Goal: Information Seeking & Learning: Learn about a topic

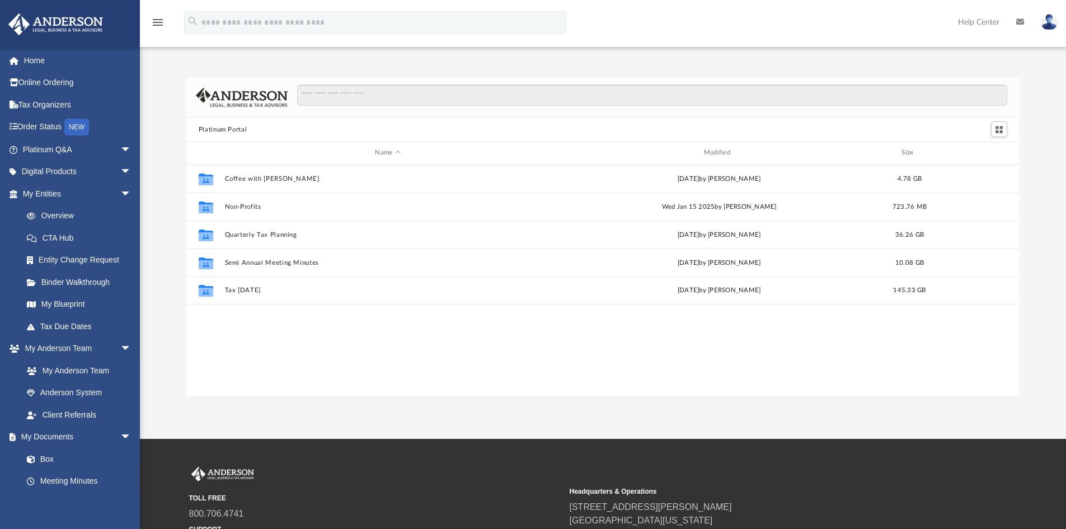
scroll to position [246, 825]
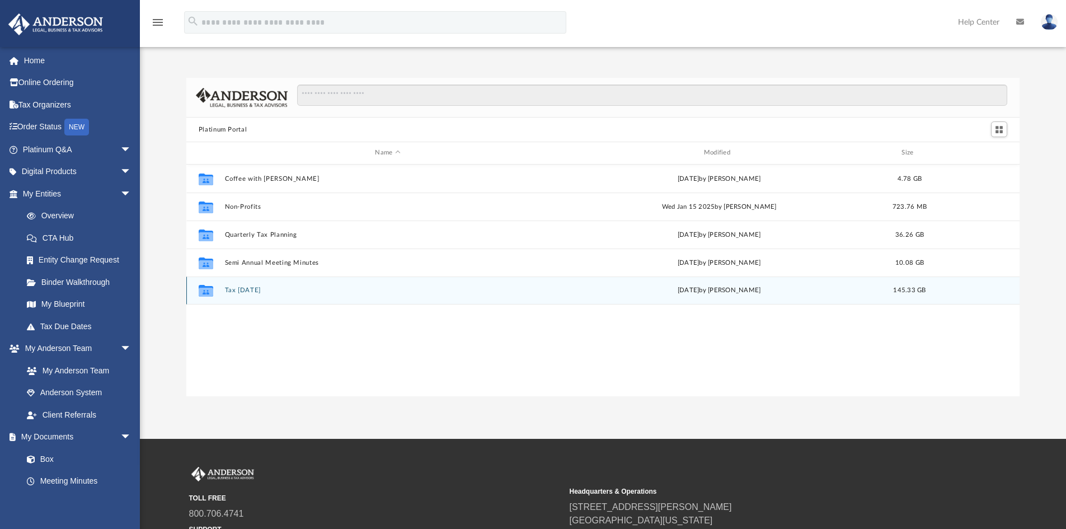
click at [237, 292] on button "Tax [DATE]" at bounding box center [387, 290] width 326 height 7
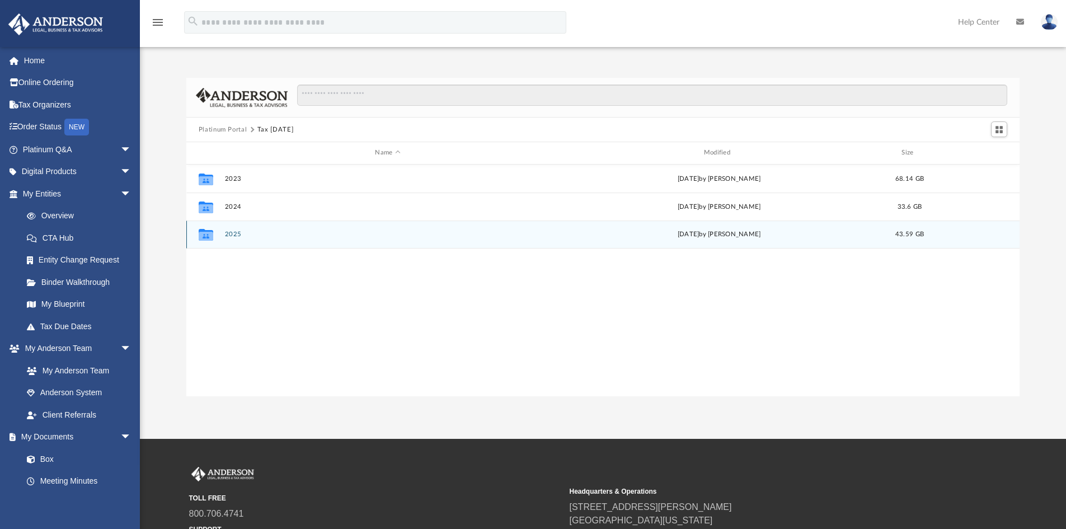
click at [232, 239] on div "Collaborated Folder 2025 [DATE] by [PERSON_NAME] 43.59 GB" at bounding box center [603, 235] width 834 height 28
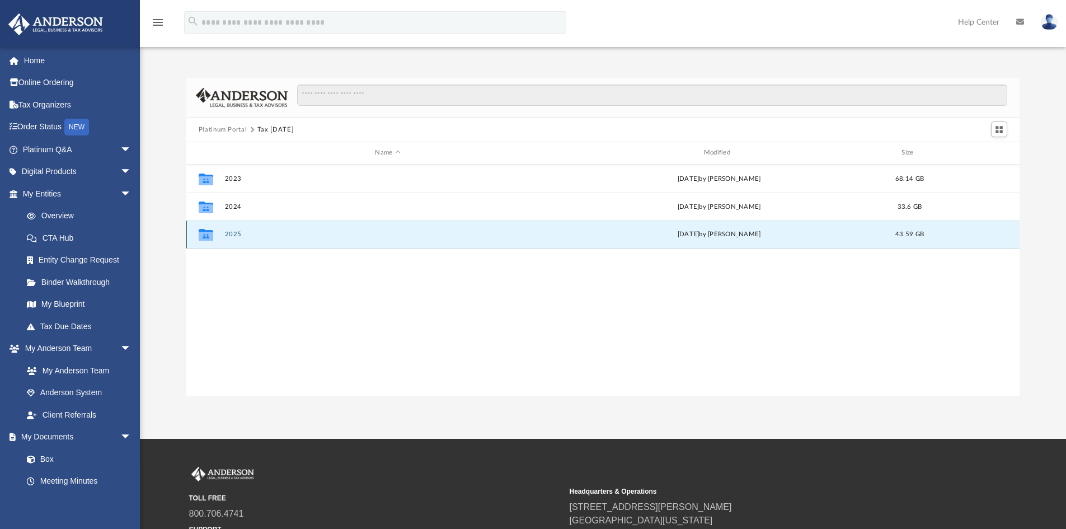
click at [232, 234] on button "2025" at bounding box center [387, 234] width 326 height 7
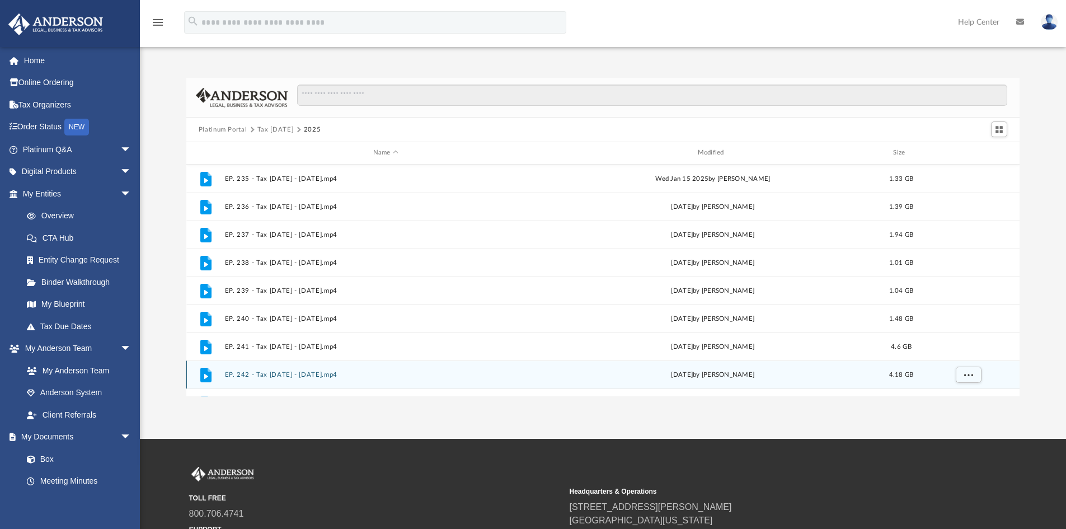
click at [283, 372] on button "EP. 242 - Tax [DATE] - [DATE].mp4" at bounding box center [385, 374] width 322 height 7
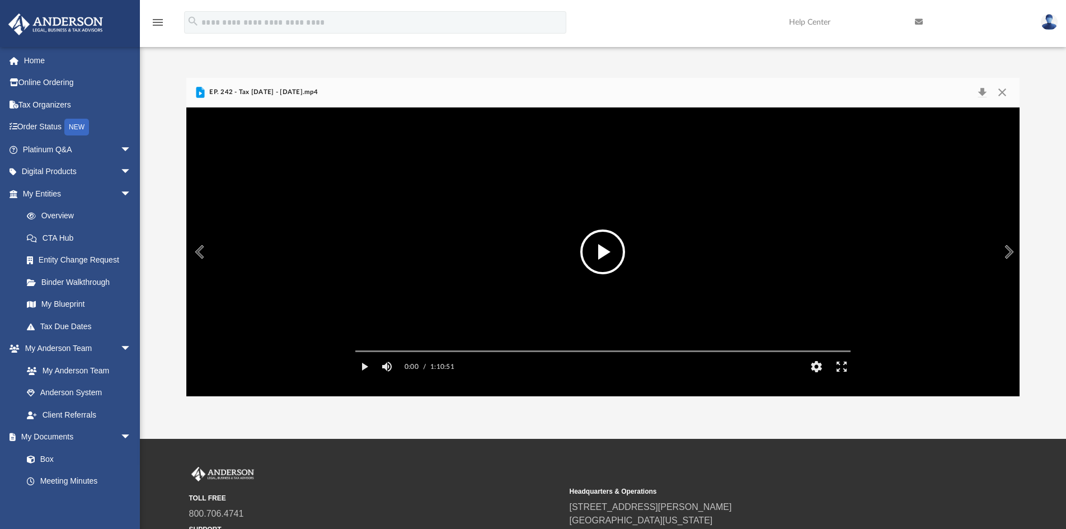
click at [197, 251] on button "Preview" at bounding box center [198, 251] width 25 height 31
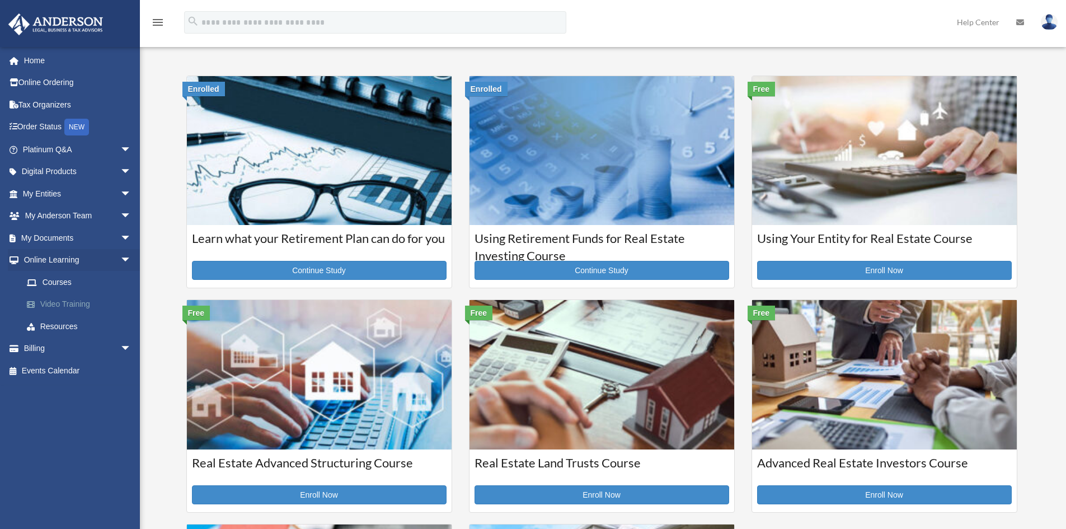
click at [62, 305] on link "Video Training" at bounding box center [82, 304] width 133 height 22
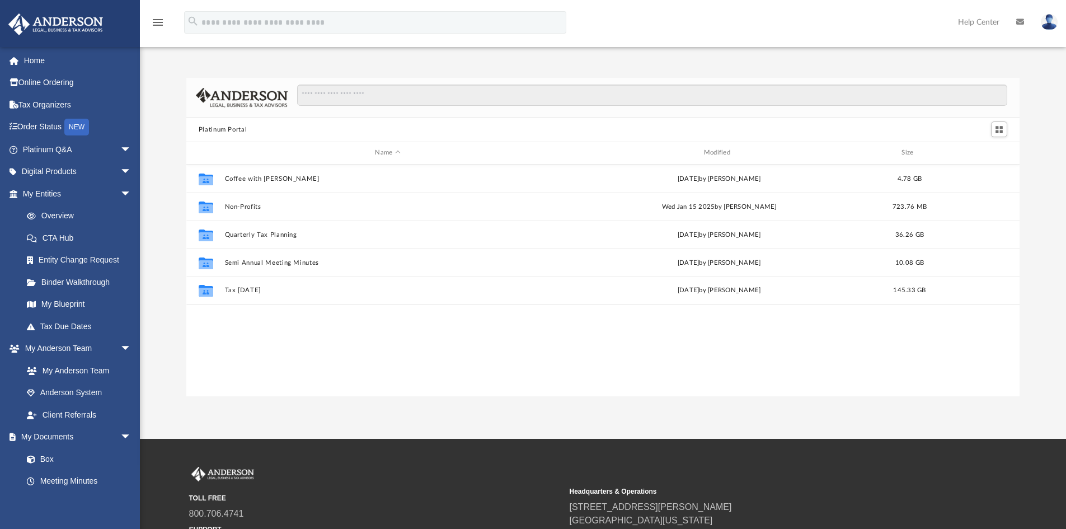
scroll to position [246, 825]
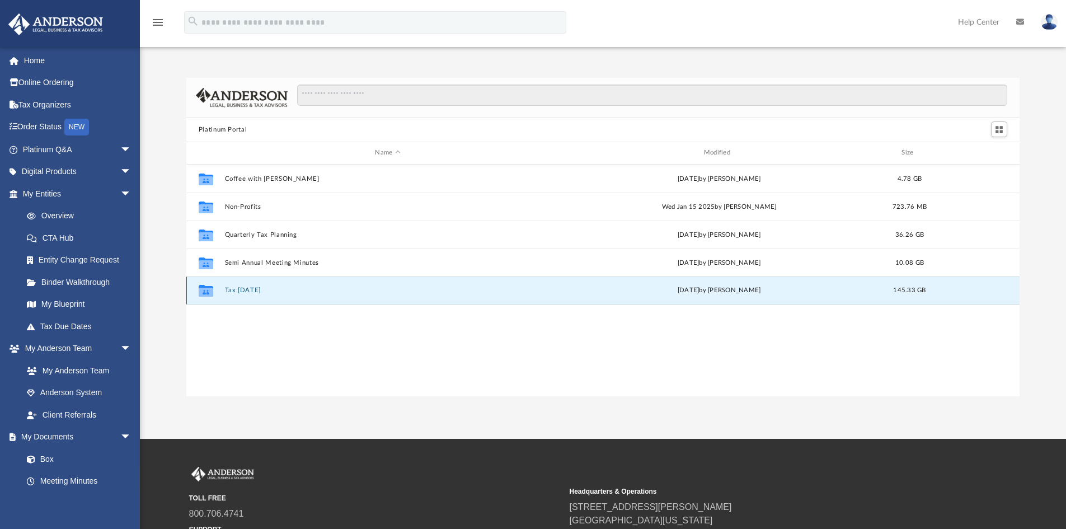
click at [246, 288] on button "Tax [DATE]" at bounding box center [387, 290] width 326 height 7
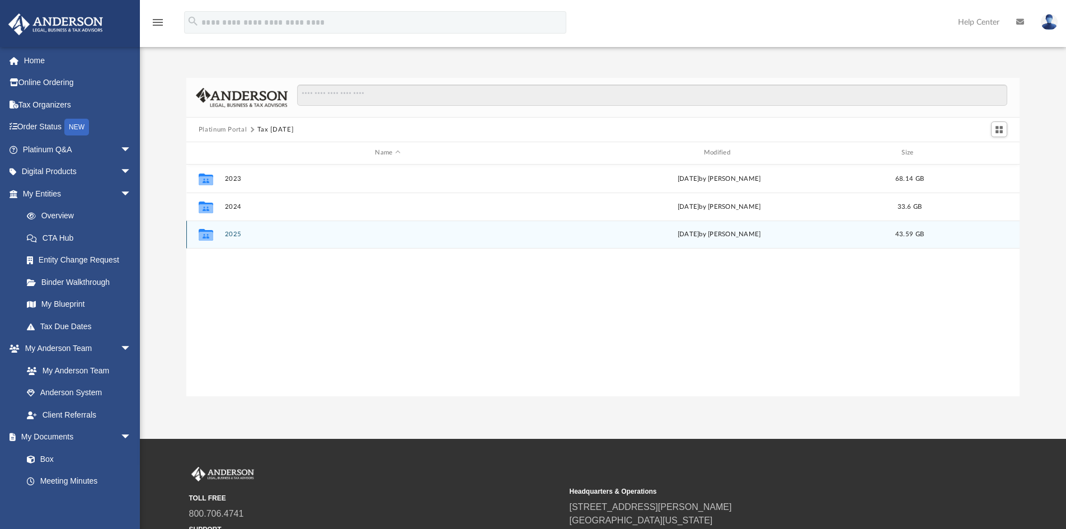
click at [227, 235] on button "2025" at bounding box center [387, 234] width 326 height 7
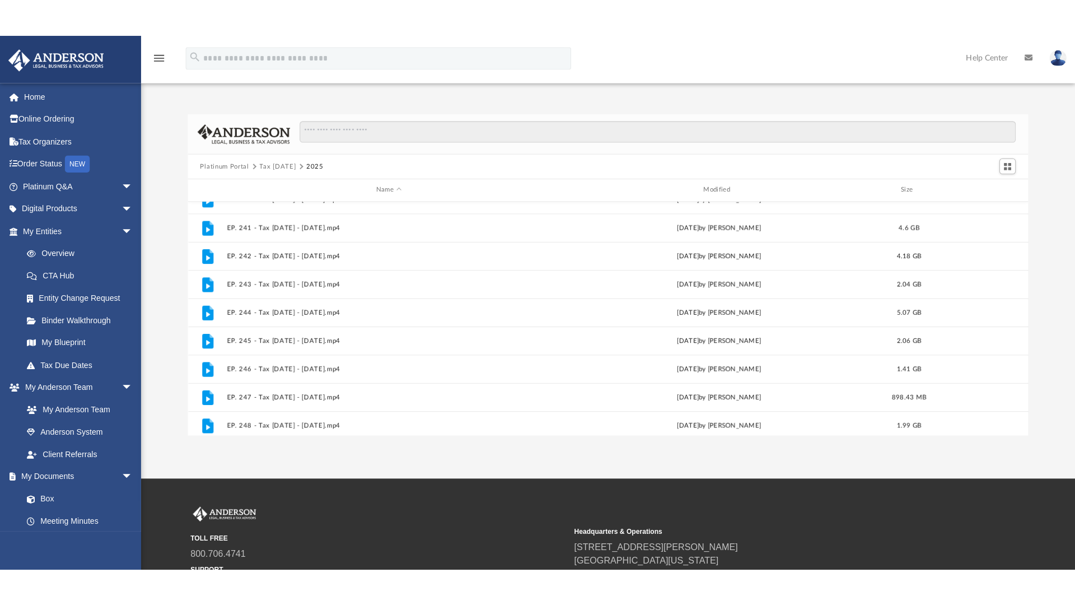
scroll to position [244, 0]
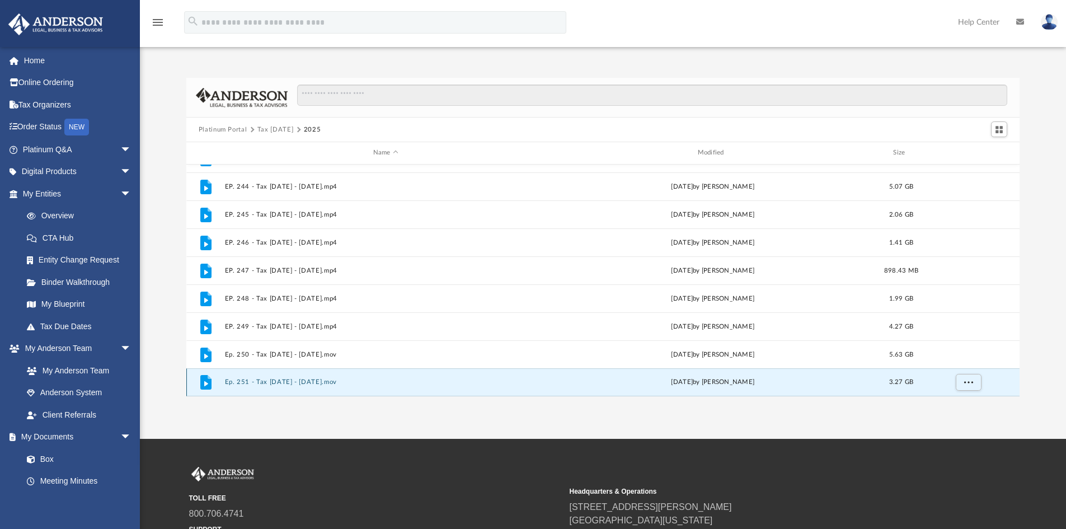
click at [277, 381] on button "Ep. 251 - Tax [DATE] - [DATE].mov" at bounding box center [385, 381] width 322 height 7
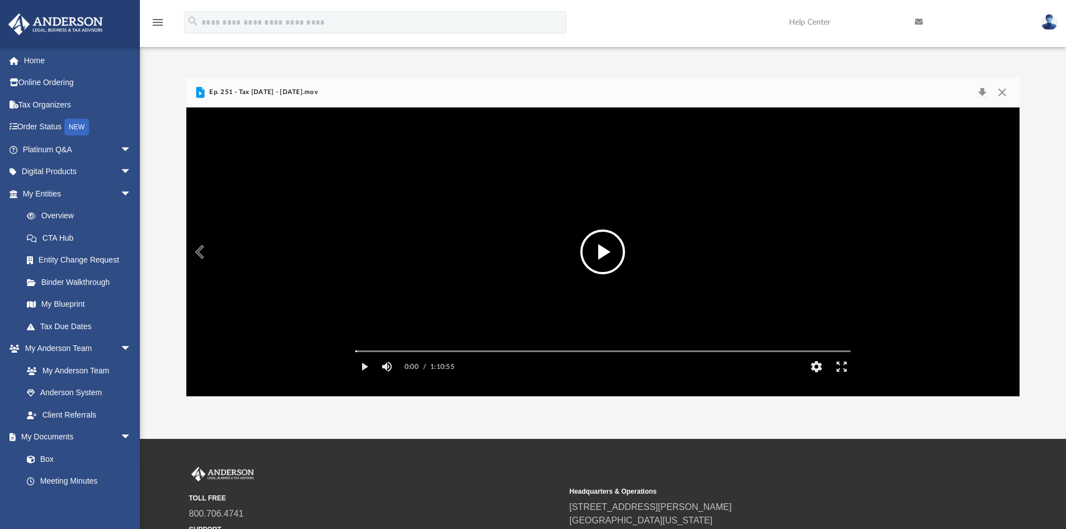
click at [609, 251] on button "File preview" at bounding box center [603, 252] width 45 height 45
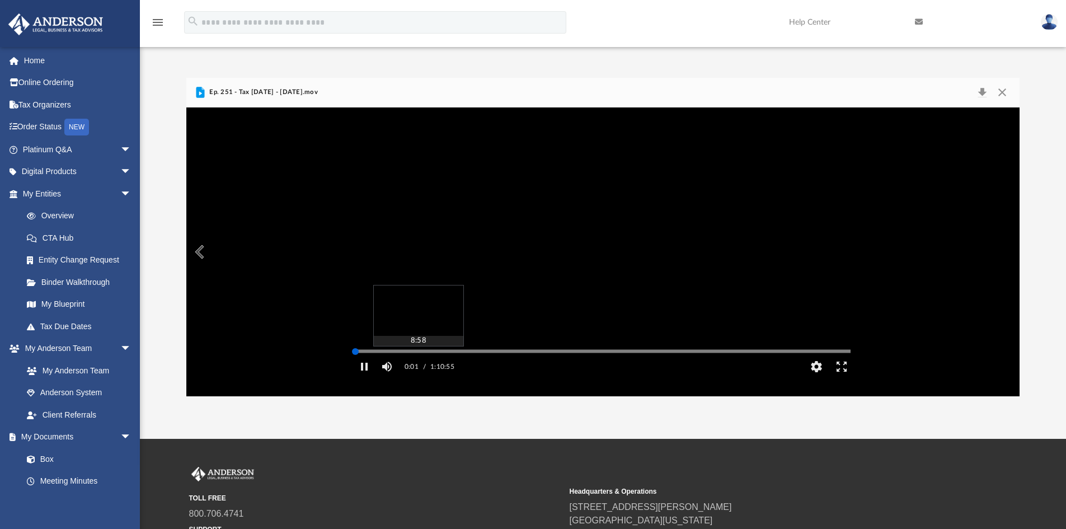
click at [418, 367] on div "Autoplay Disabled Speed Normal Quality Auto Subtitles/CC Off Audio Autoplay Dis…" at bounding box center [603, 251] width 834 height 289
click at [437, 366] on div "Autoplay Disabled Speed Normal Quality Auto Subtitles/CC Off Audio Autoplay Dis…" at bounding box center [603, 251] width 834 height 289
click at [844, 378] on button "Enter fullscreen" at bounding box center [841, 366] width 25 height 22
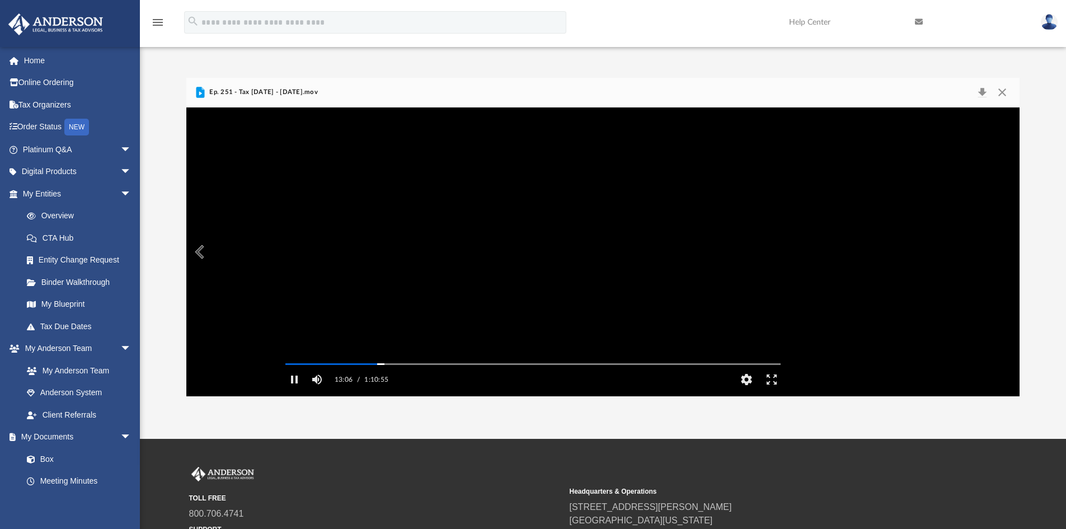
scroll to position [246, 833]
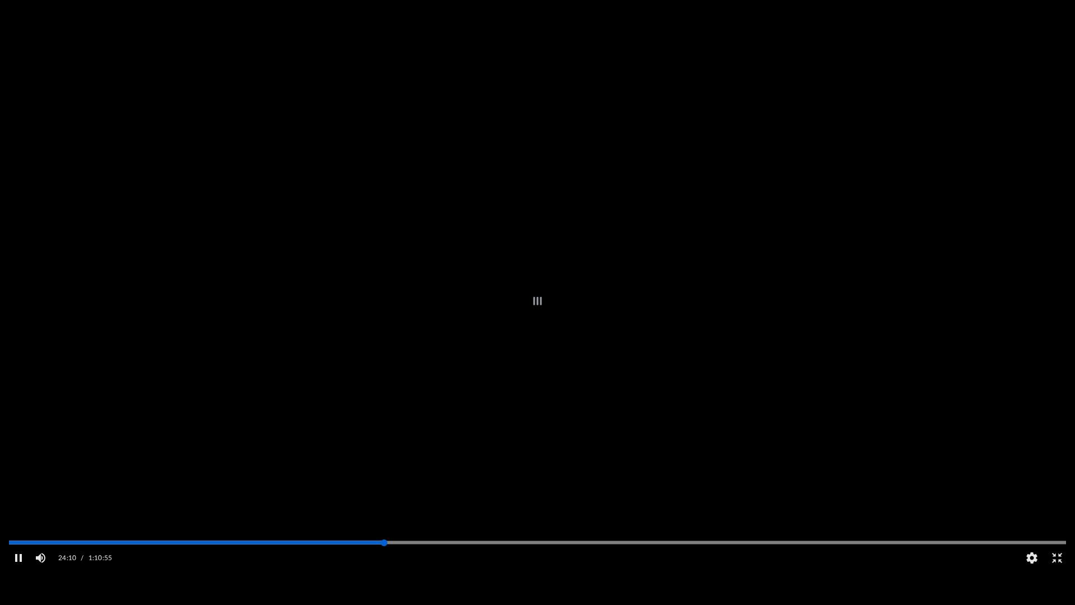
click at [384, 528] on div "Autoplay Disabled Speed Normal Quality Auto Subtitles/CC Off Audio Autoplay Dis…" at bounding box center [537, 302] width 1075 height 605
click at [403, 528] on div "Autoplay Disabled Speed Normal Quality Auto Subtitles/CC Off Audio Autoplay Dis…" at bounding box center [537, 302] width 1075 height 605
click at [418, 528] on div "Autoplay Disabled Speed Normal Quality Auto Subtitles/CC Off Audio Autoplay Dis…" at bounding box center [537, 302] width 1075 height 605
click at [427, 528] on div "Autoplay Disabled Speed Normal Quality Auto Subtitles/CC Off Audio Autoplay Dis…" at bounding box center [537, 302] width 1075 height 605
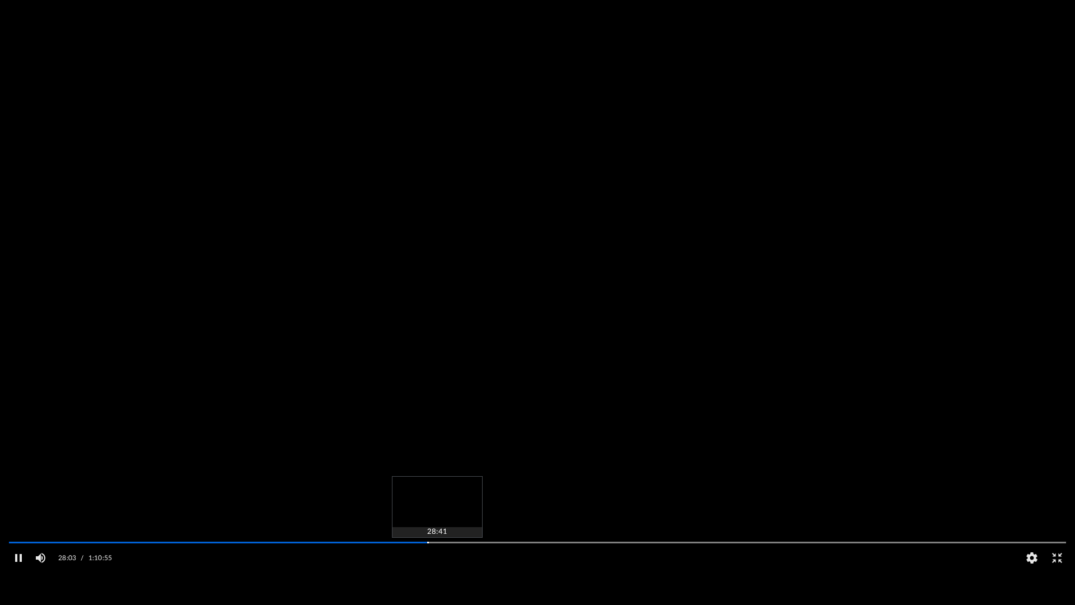
click at [437, 528] on div "Autoplay Disabled Speed Normal Quality Auto Subtitles/CC Off Audio Autoplay Dis…" at bounding box center [537, 302] width 1075 height 605
click at [1060, 528] on button "Exit fullscreen" at bounding box center [1056, 557] width 25 height 22
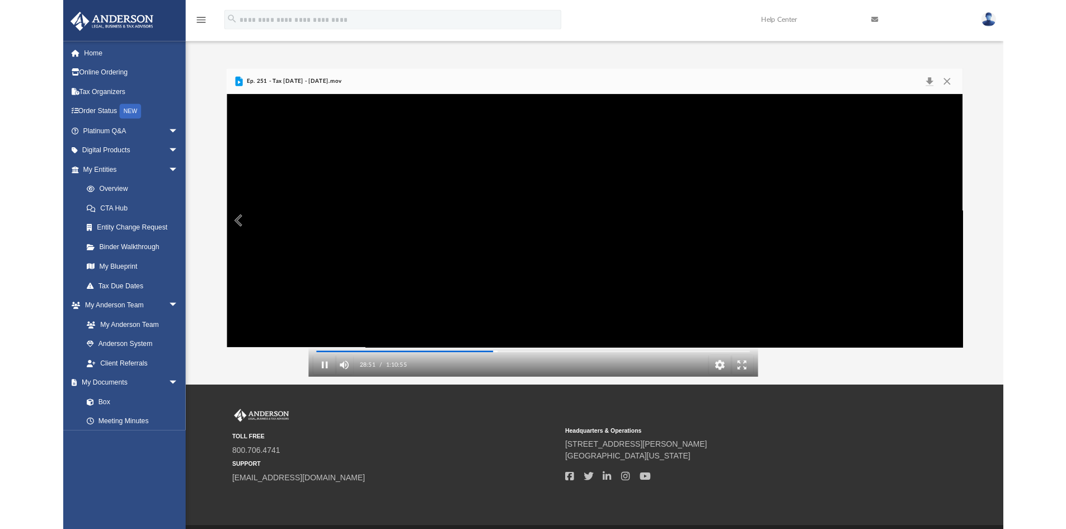
scroll to position [246, 825]
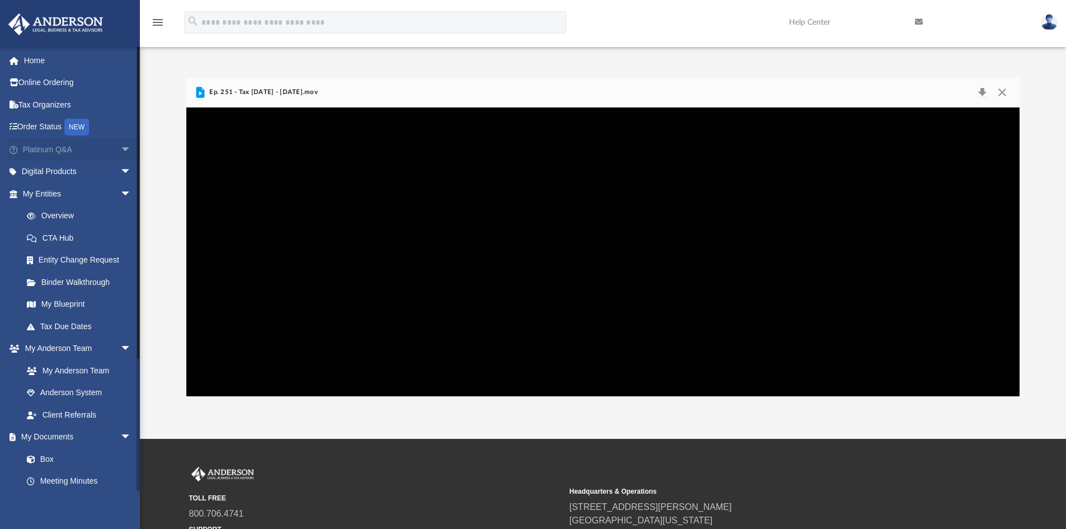
click at [120, 149] on span "arrow_drop_down" at bounding box center [131, 149] width 22 height 23
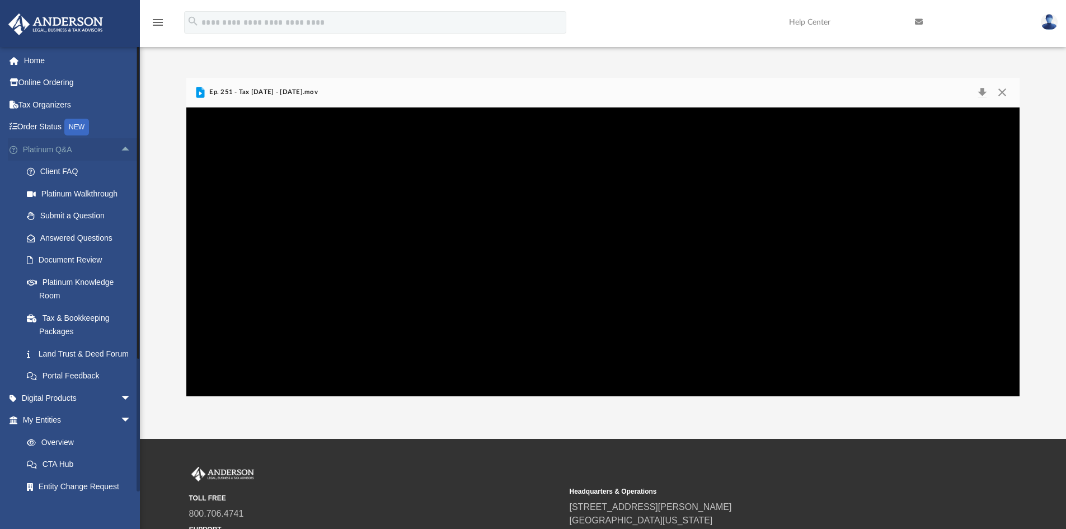
click at [120, 149] on span "arrow_drop_up" at bounding box center [131, 149] width 22 height 23
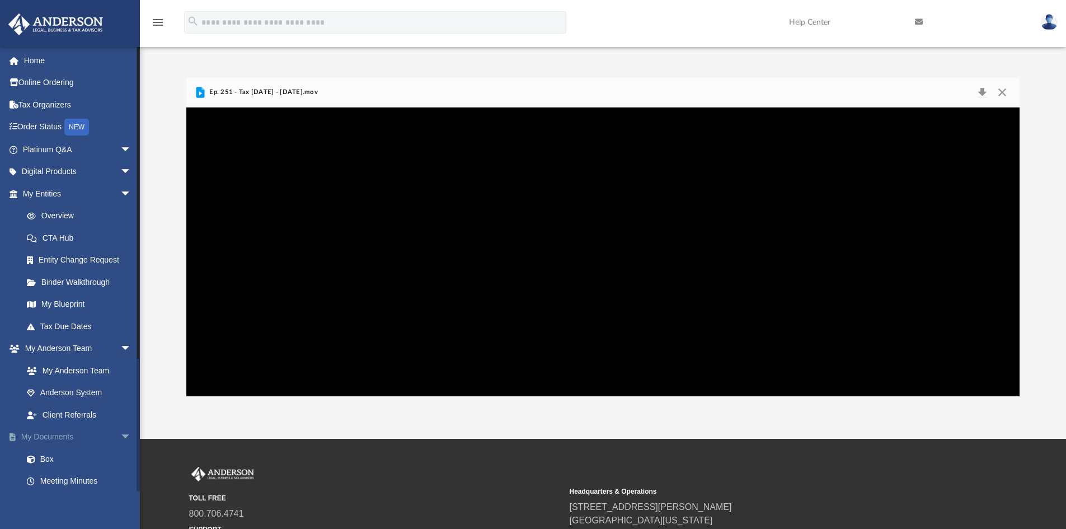
scroll to position [180, 0]
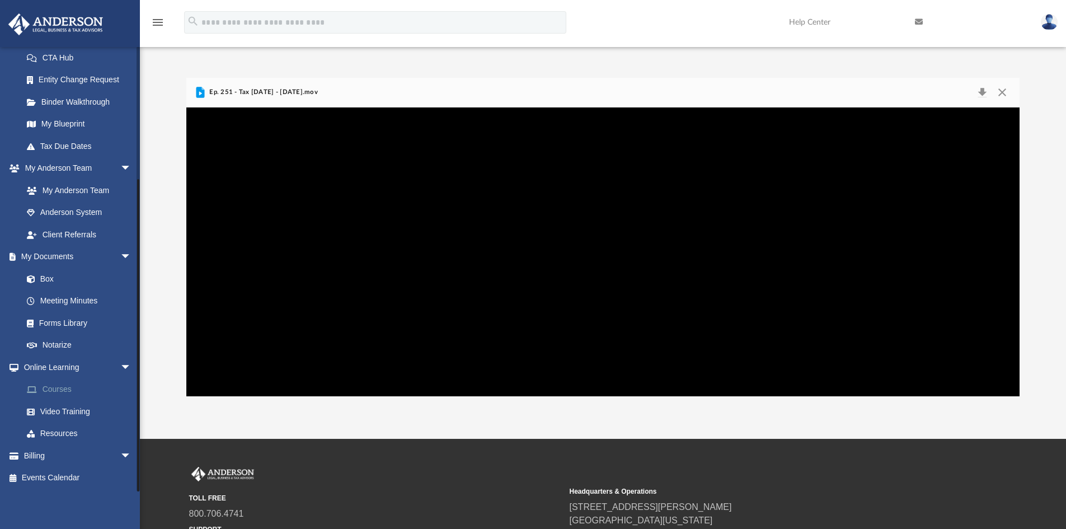
click at [57, 389] on link "Courses" at bounding box center [82, 389] width 133 height 22
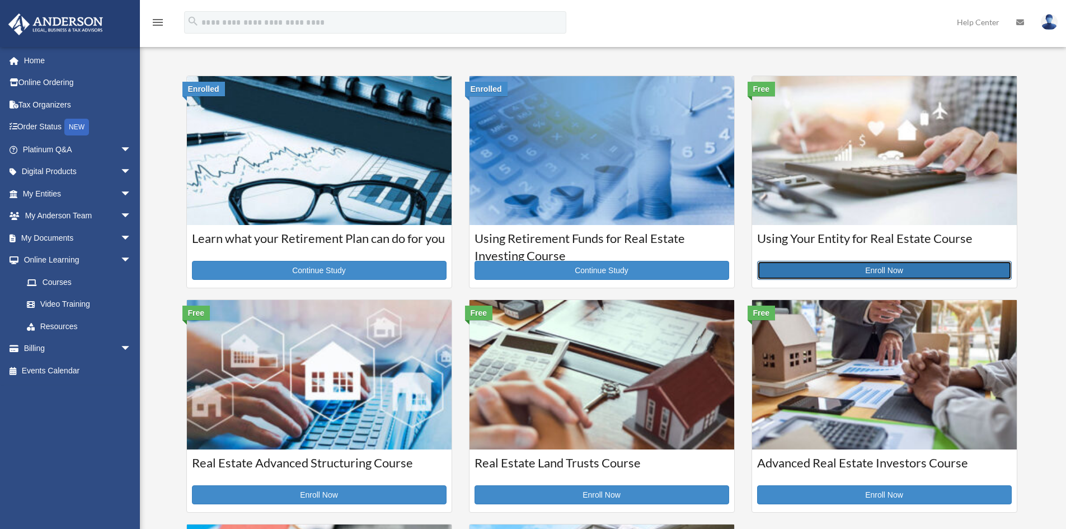
click at [884, 273] on link "Enroll Now" at bounding box center [884, 270] width 255 height 19
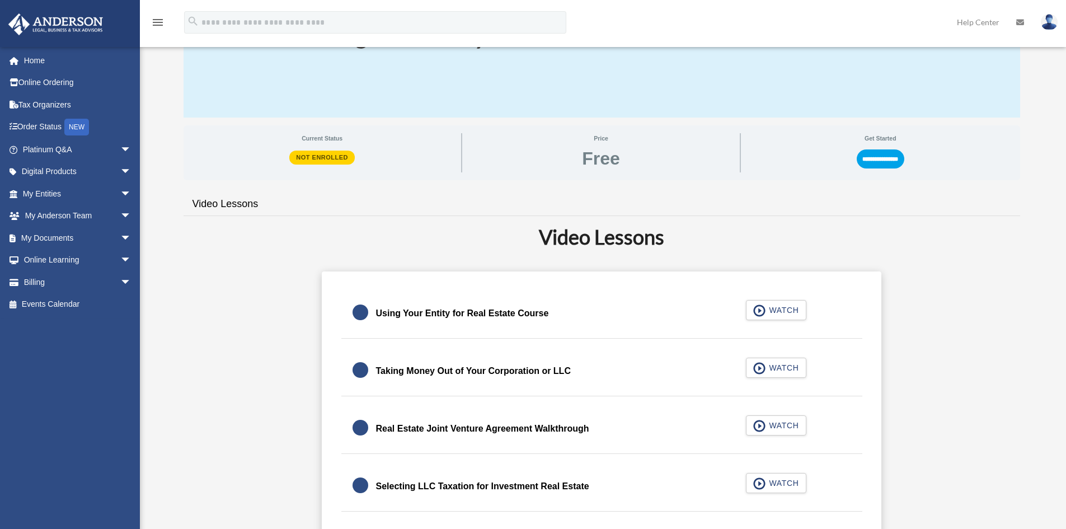
scroll to position [224, 0]
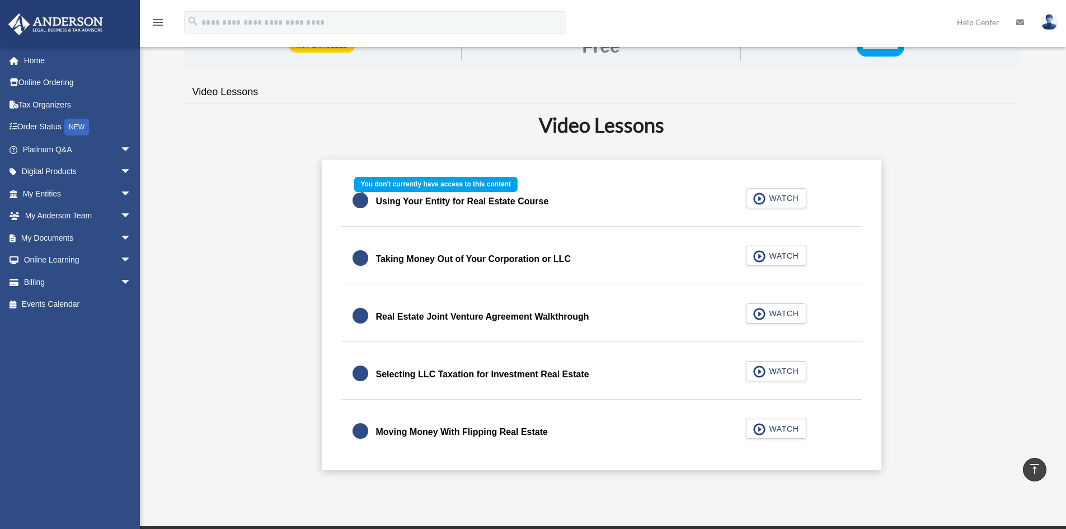
click at [361, 200] on div "Using Your Entity for Real Estate Course WATCH" at bounding box center [601, 202] width 549 height 50
click at [769, 198] on div "Using Your Entity for Real Estate Course WATCH" at bounding box center [601, 202] width 549 height 50
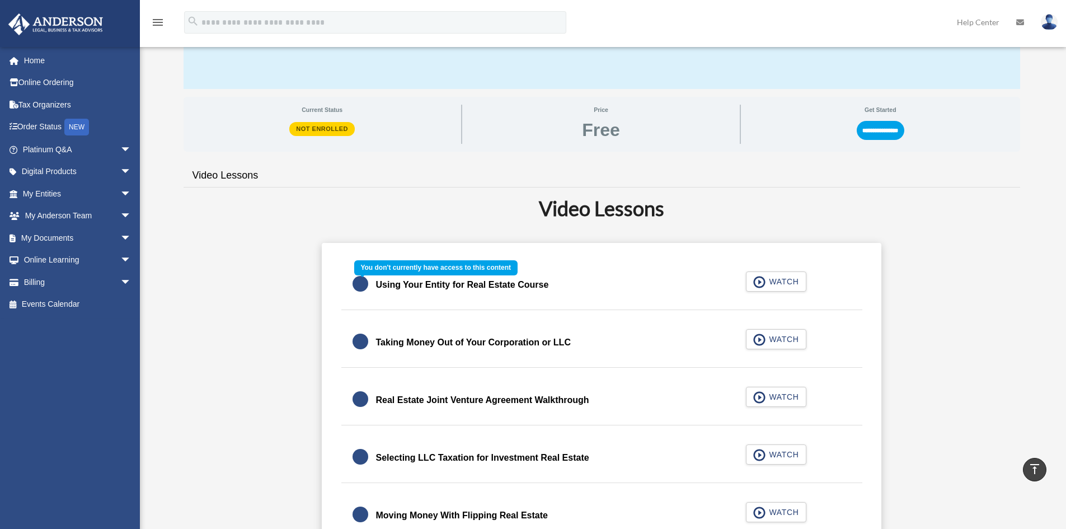
scroll to position [0, 0]
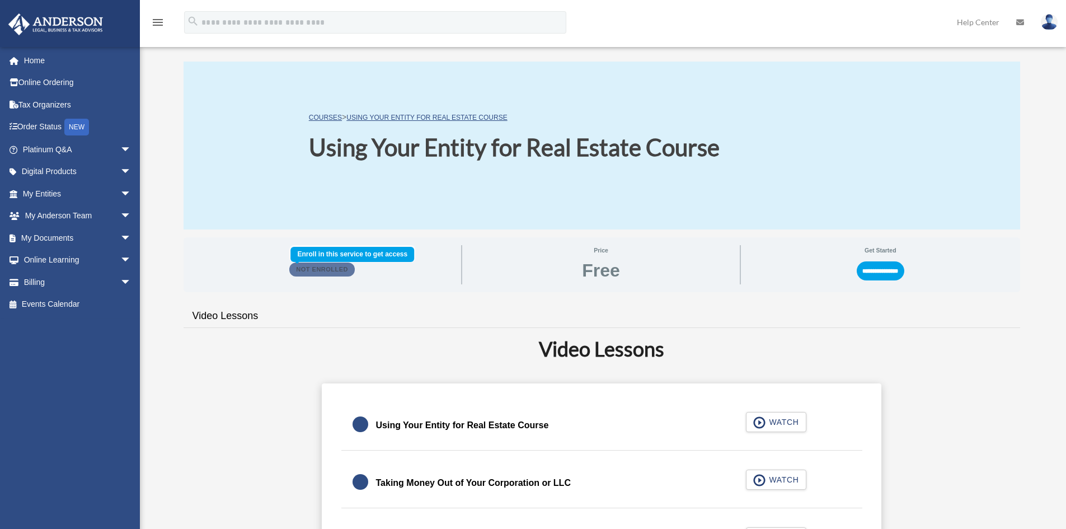
click at [321, 272] on span "Not Enrolled" at bounding box center [321, 269] width 65 height 13
click at [874, 267] on input "**********" at bounding box center [881, 270] width 48 height 19
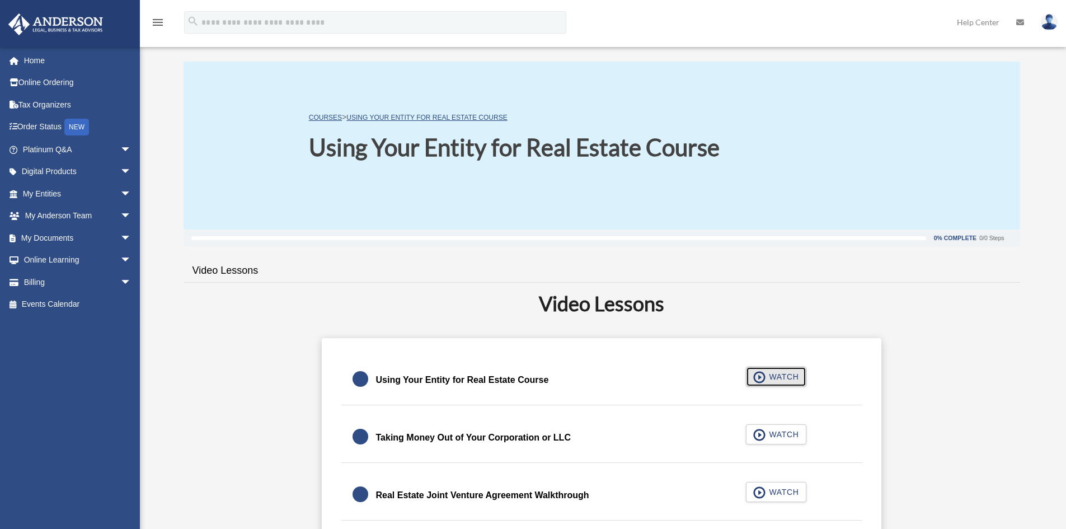
click at [776, 381] on span "WATCH" at bounding box center [782, 376] width 33 height 11
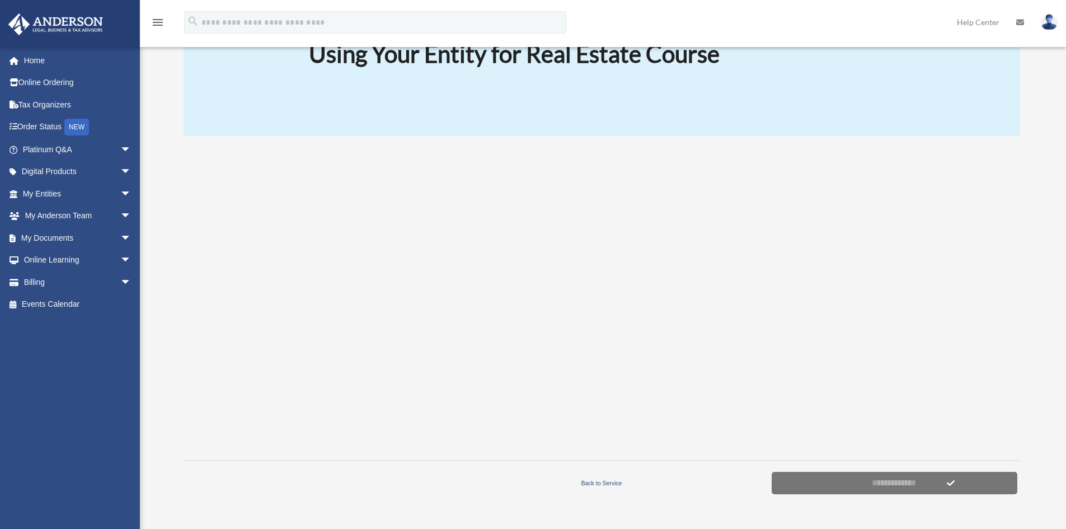
scroll to position [112, 0]
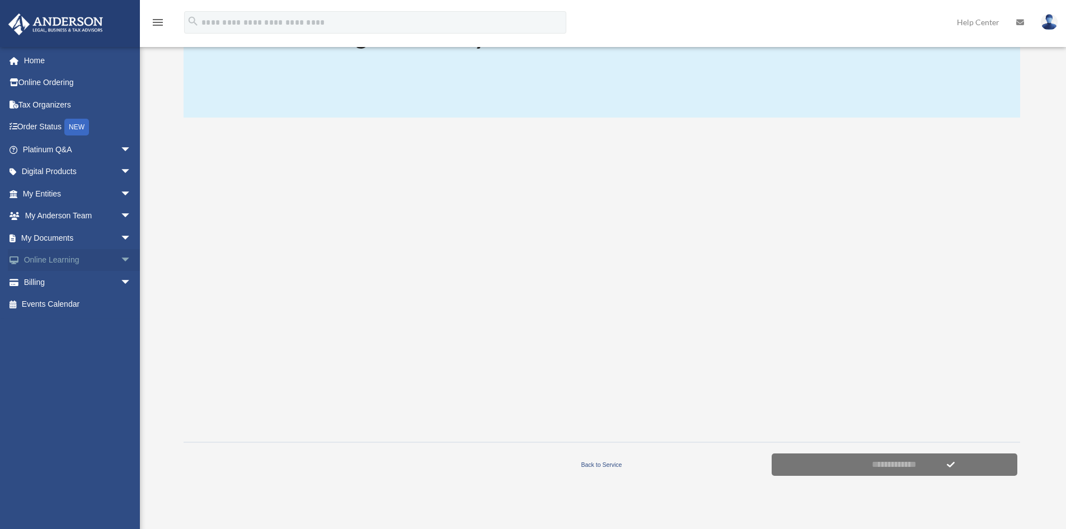
click at [120, 259] on span "arrow_drop_down" at bounding box center [131, 260] width 22 height 23
click at [120, 259] on span "arrow_drop_up" at bounding box center [131, 260] width 22 height 23
click at [120, 259] on span "arrow_drop_down" at bounding box center [131, 260] width 22 height 23
click at [120, 259] on span "arrow_drop_up" at bounding box center [131, 260] width 22 height 23
click at [120, 262] on span "arrow_drop_down" at bounding box center [131, 260] width 22 height 23
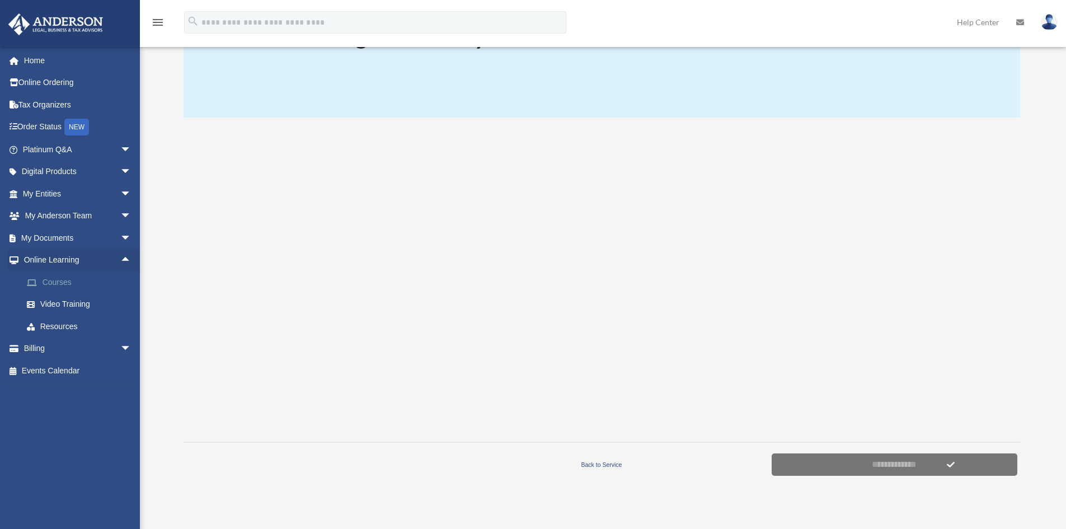
click at [56, 279] on link "Courses" at bounding box center [82, 282] width 133 height 22
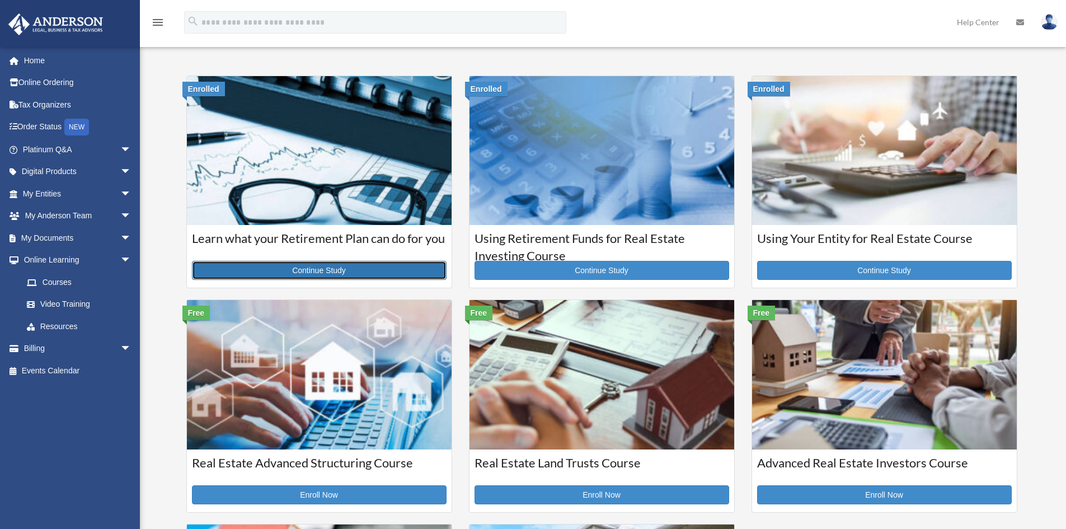
click at [315, 267] on link "Continue Study" at bounding box center [319, 270] width 255 height 19
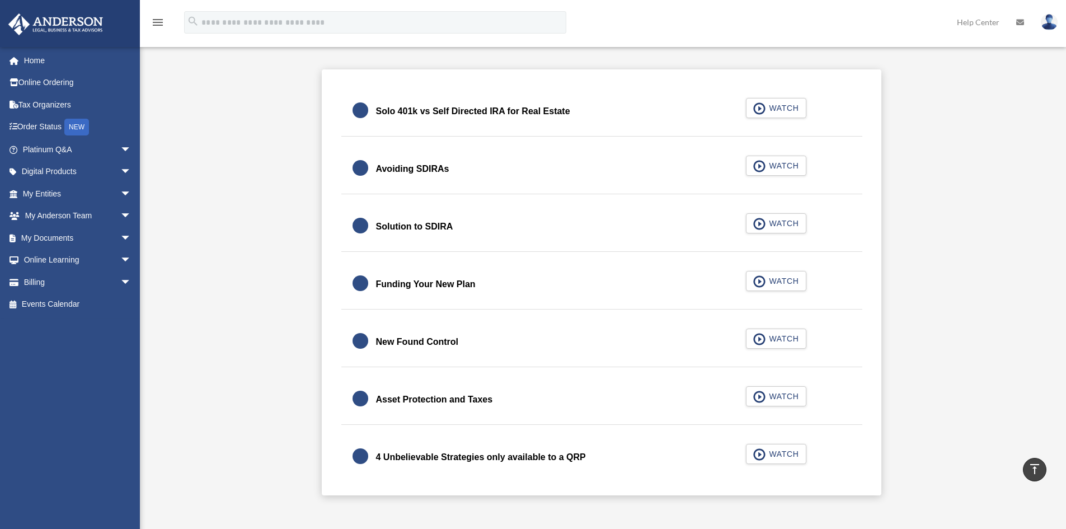
scroll to position [168, 0]
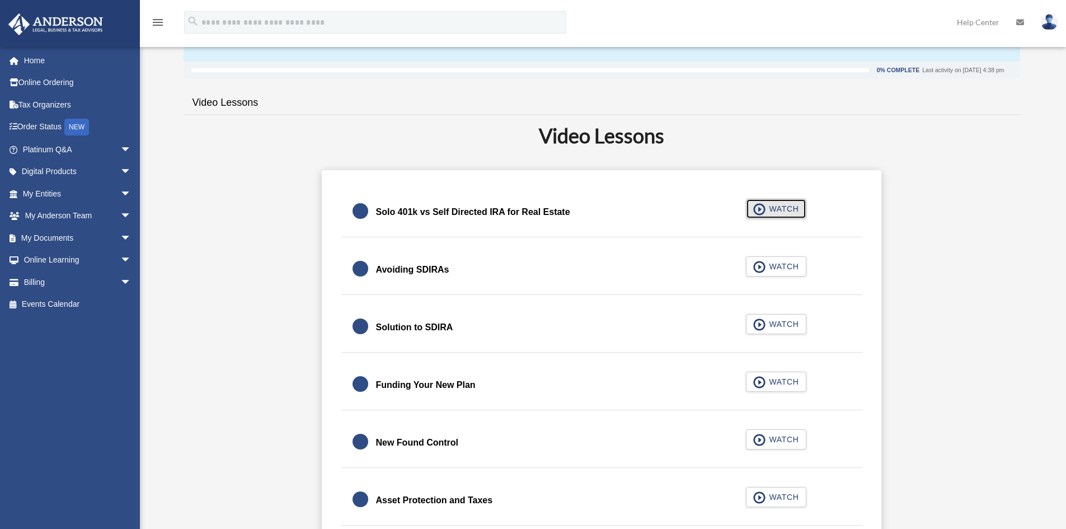
click at [769, 213] on span "WATCH" at bounding box center [782, 208] width 33 height 11
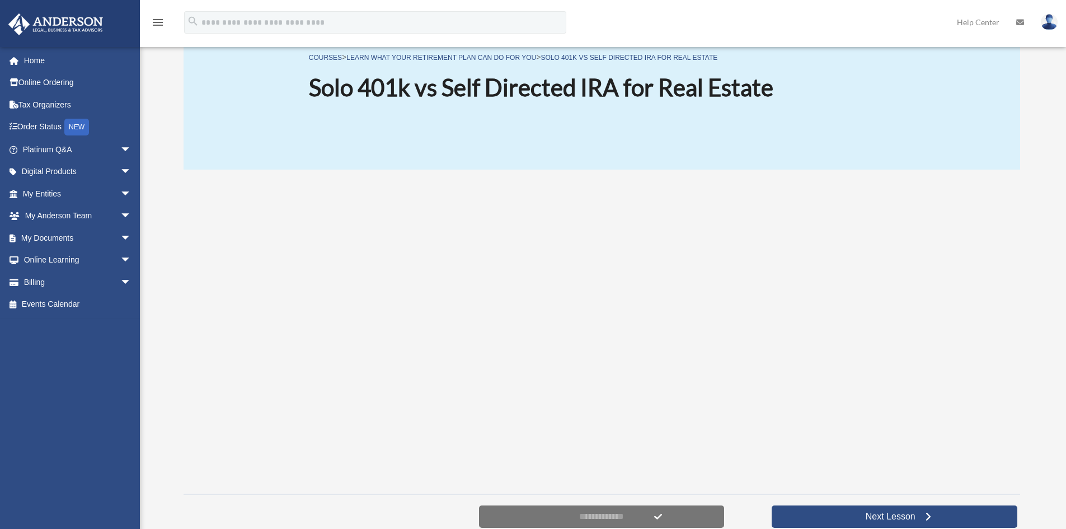
scroll to position [112, 0]
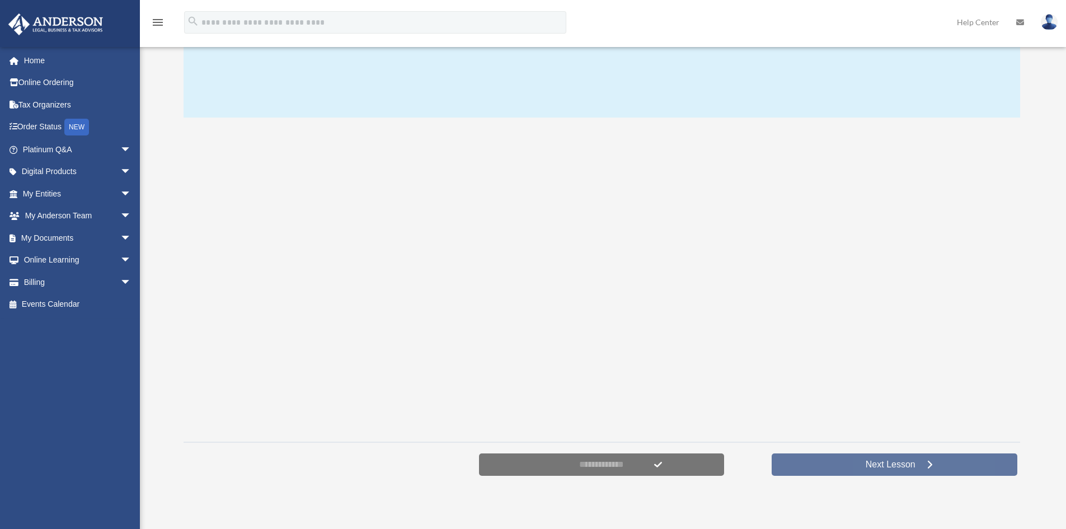
click at [893, 466] on span "Next Lesson" at bounding box center [891, 464] width 68 height 11
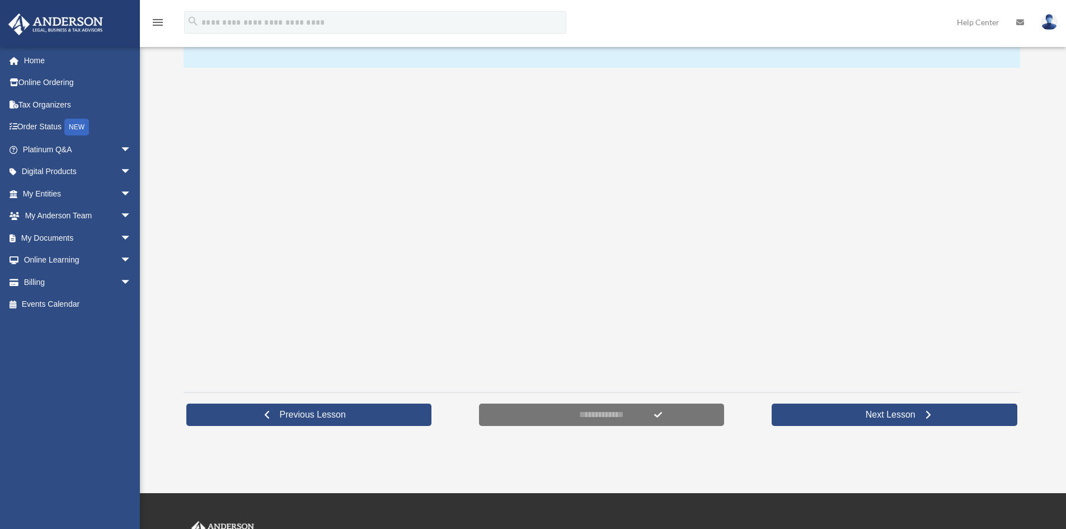
scroll to position [168, 0]
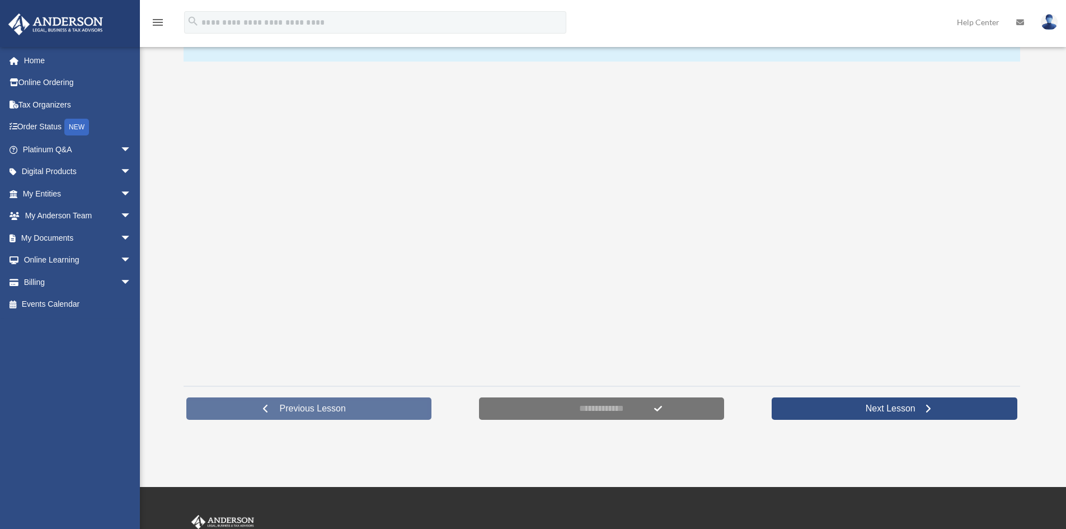
click at [303, 410] on span "Previous Lesson" at bounding box center [313, 408] width 84 height 11
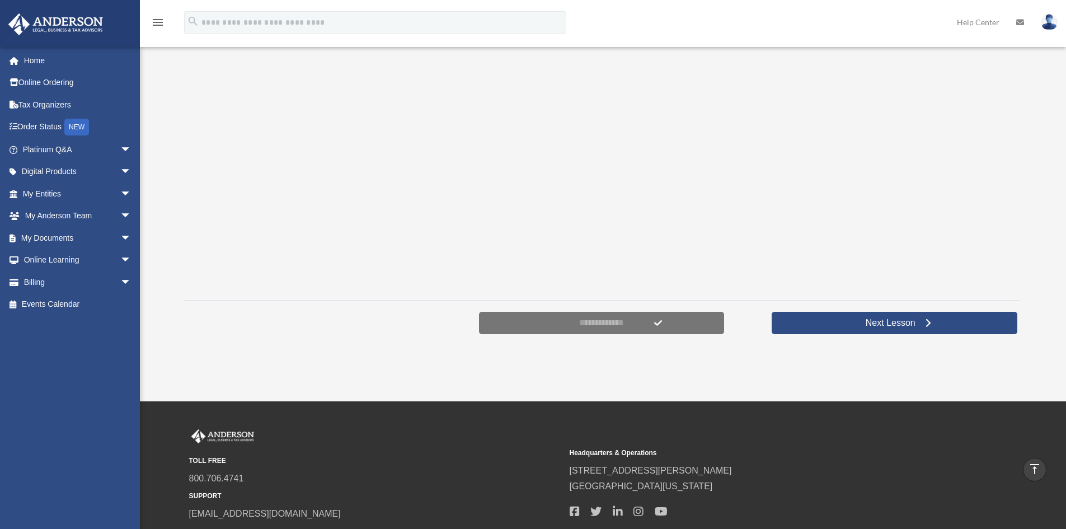
scroll to position [56, 0]
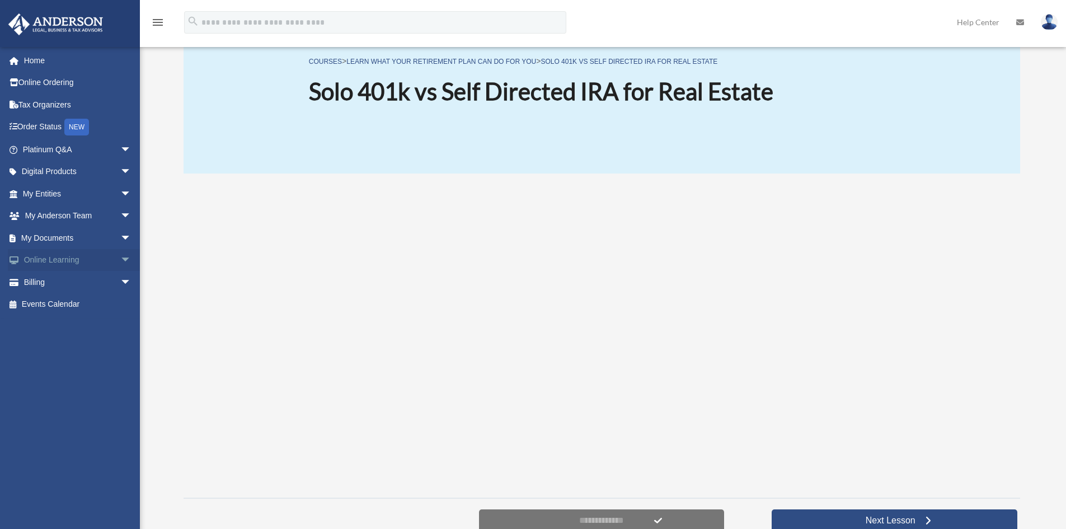
click at [120, 263] on span "arrow_drop_down" at bounding box center [131, 260] width 22 height 23
click at [64, 286] on link "Courses" at bounding box center [82, 282] width 133 height 22
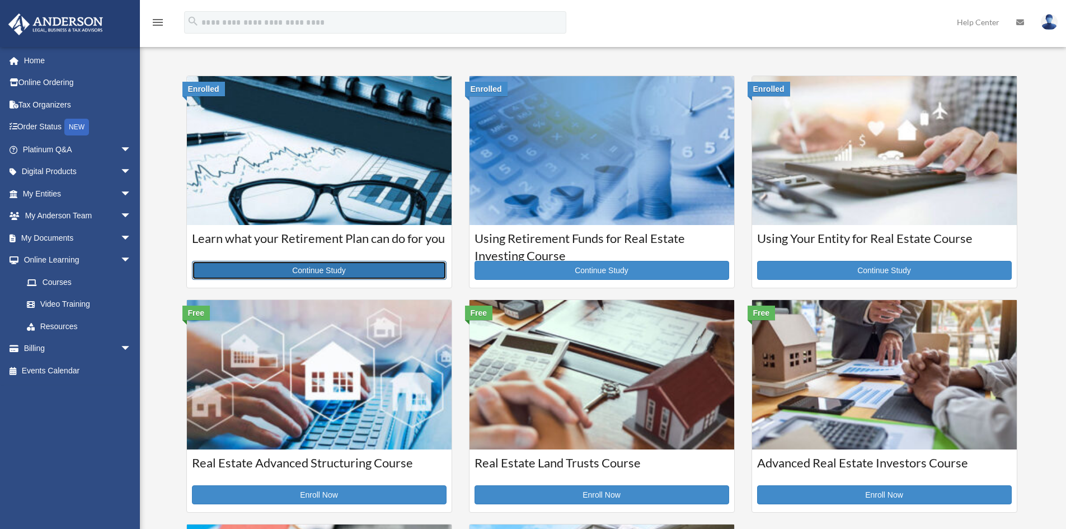
click at [352, 272] on link "Continue Study" at bounding box center [319, 270] width 255 height 19
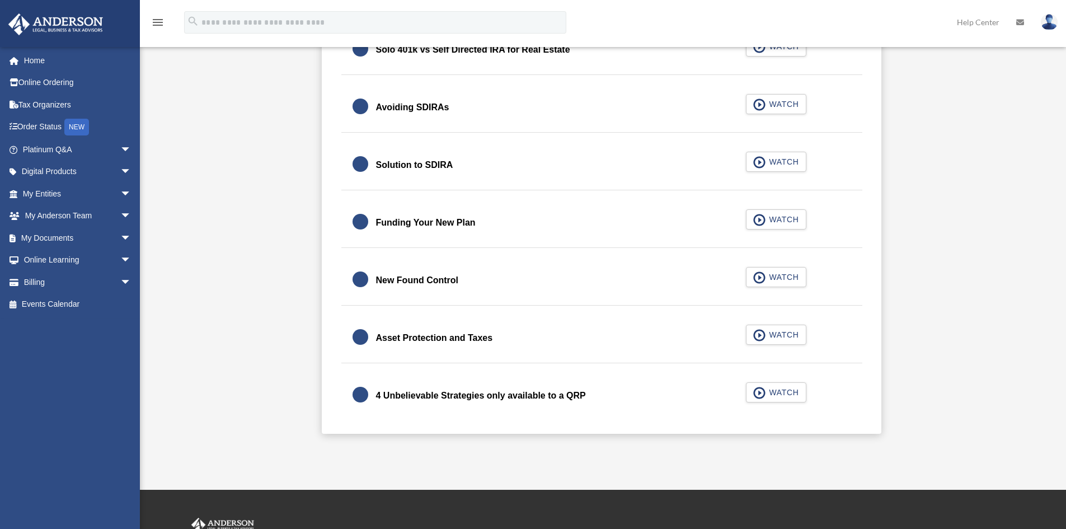
scroll to position [336, 0]
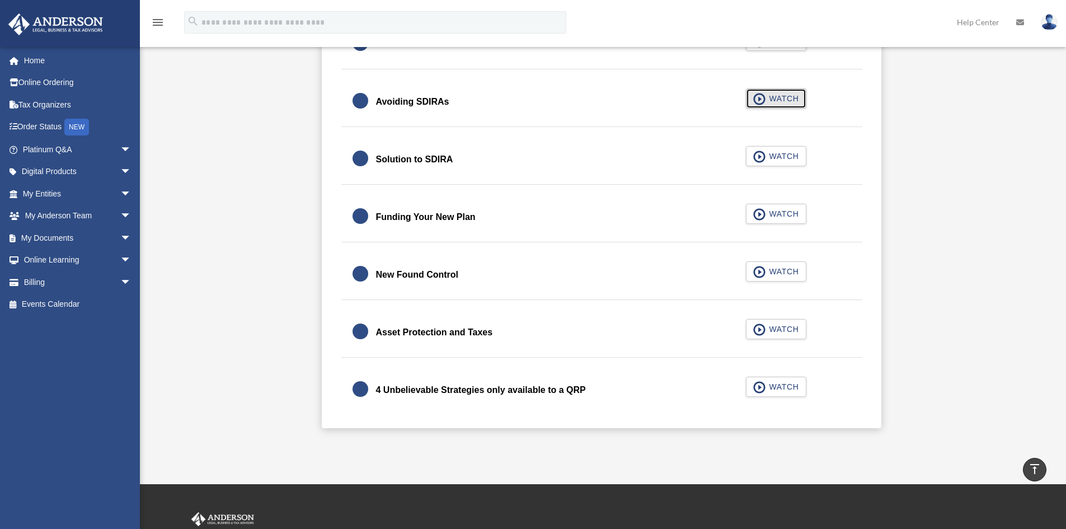
click at [790, 100] on span "WATCH" at bounding box center [782, 98] width 33 height 11
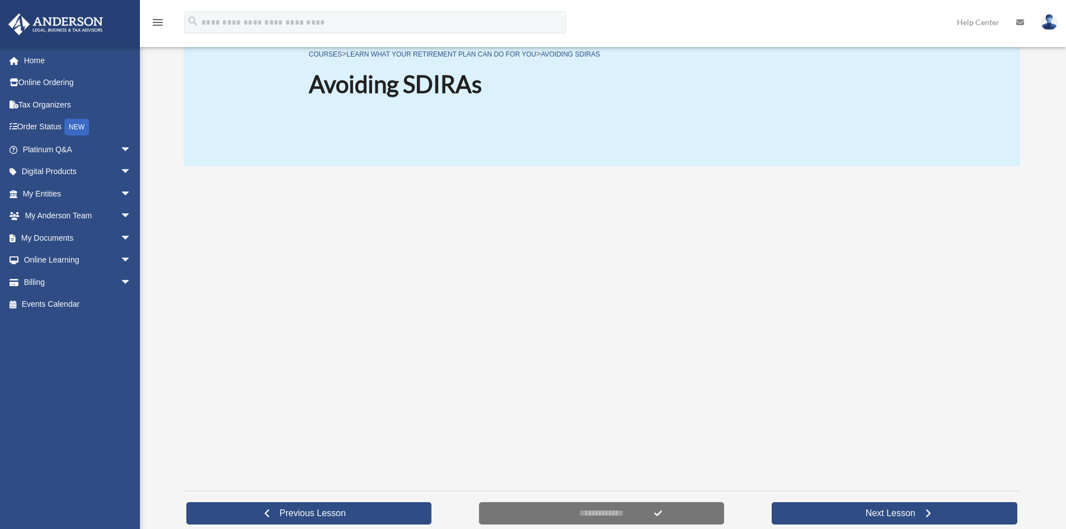
scroll to position [168, 0]
